Goal: Navigation & Orientation: Understand site structure

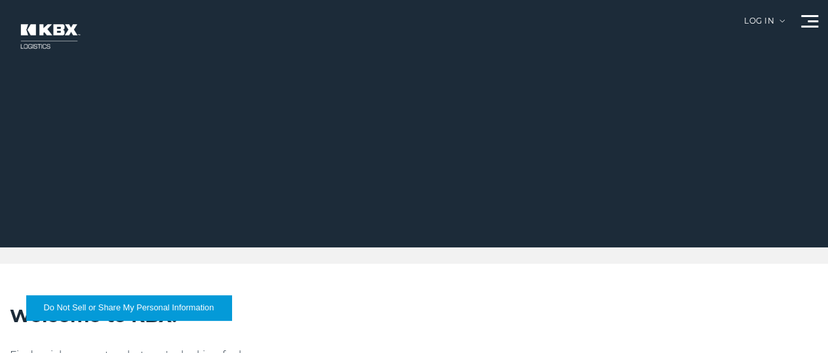
click at [810, 22] on div at bounding box center [809, 21] width 17 height 12
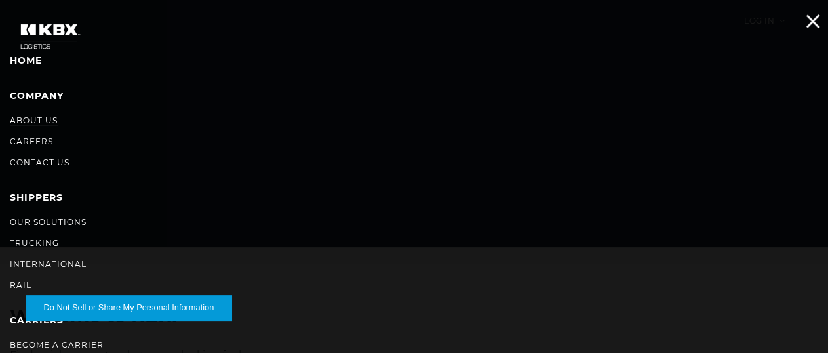
click at [28, 120] on link "About Us" at bounding box center [34, 120] width 48 height 10
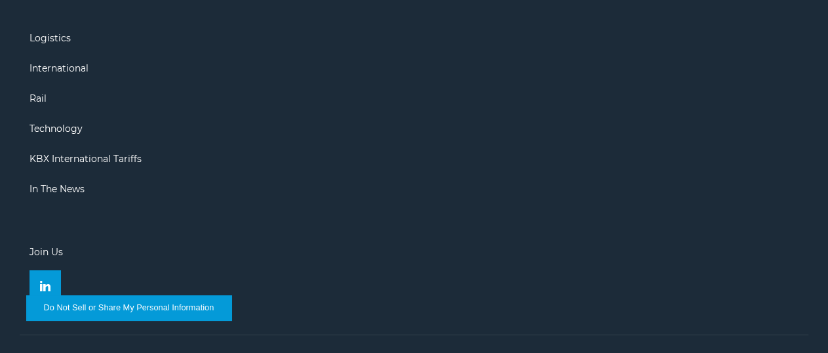
scroll to position [2095, 0]
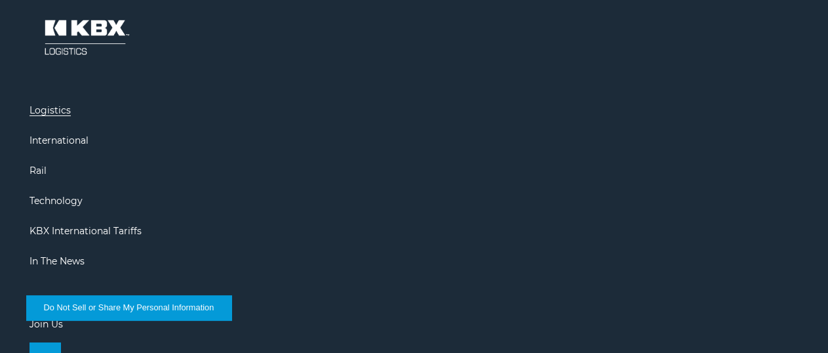
click at [47, 110] on link "Logistics" at bounding box center [49, 110] width 41 height 12
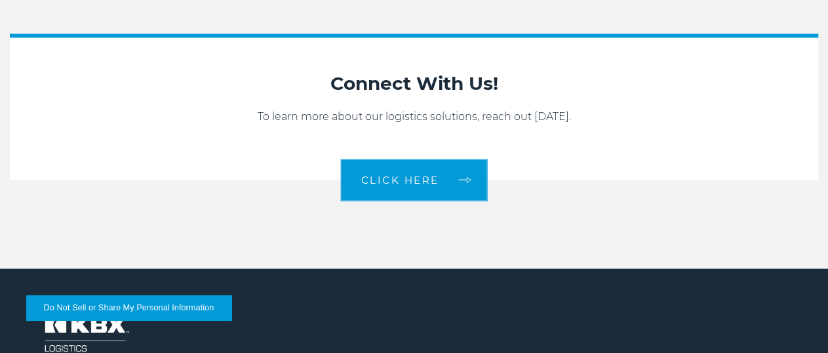
scroll to position [1245, 0]
